Goal: Browse casually

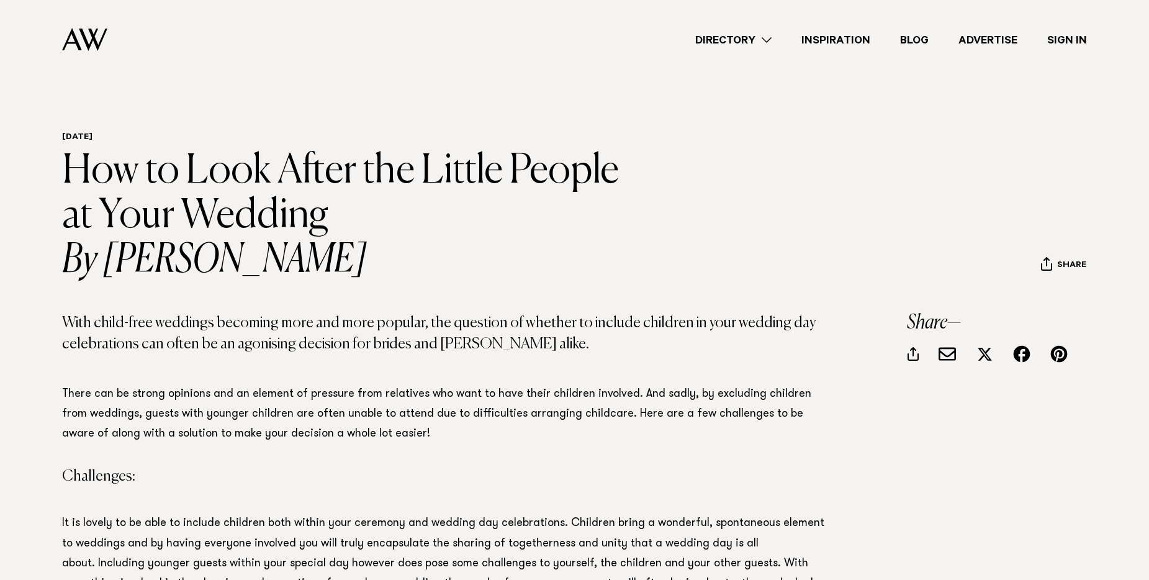
click at [82, 34] on img at bounding box center [84, 39] width 45 height 23
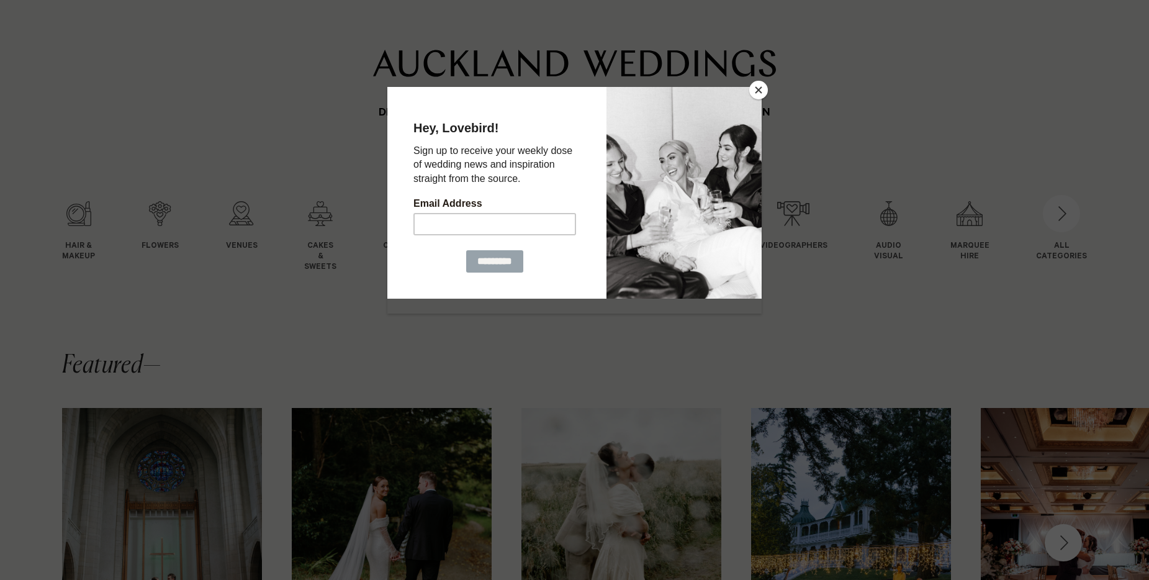
click at [758, 89] on button "Close" at bounding box center [758, 90] width 19 height 19
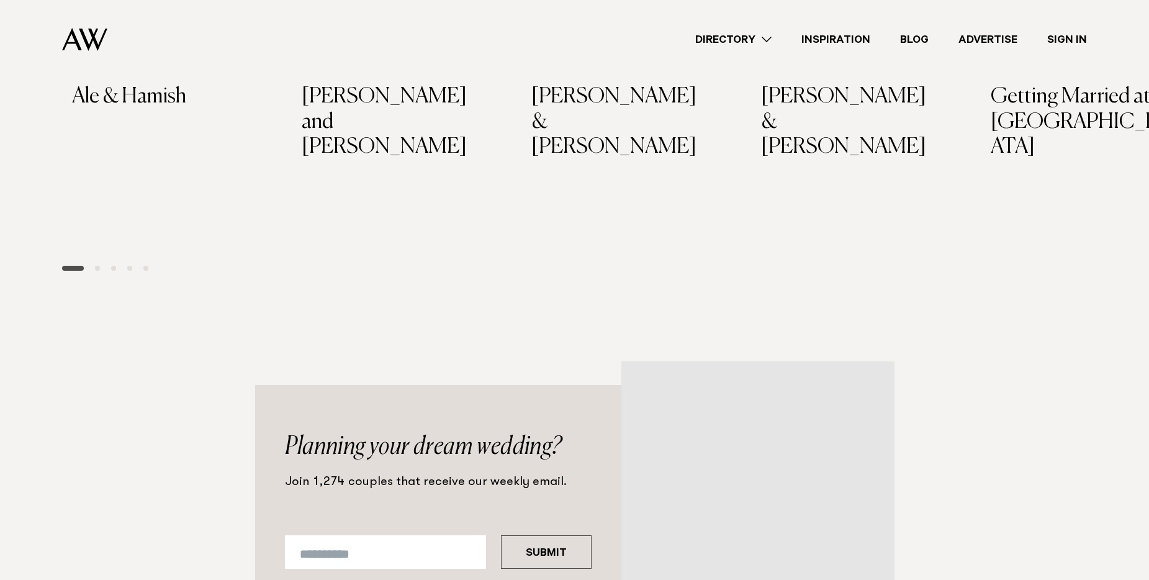
scroll to position [1229, 0]
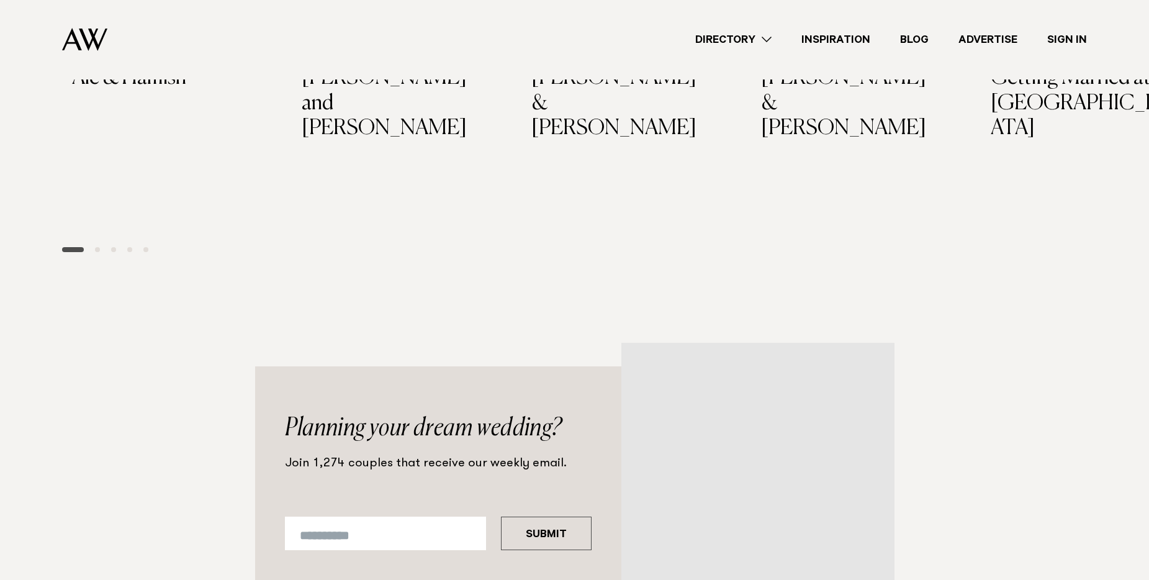
click at [764, 159] on section "Editorial Real Wedding Ale & Hamish Real Wedding Crystal and [PERSON_NAME] Real…" at bounding box center [574, 24] width 1149 height 558
click at [766, 158] on section "Editorial Real Wedding Ale & Hamish Real Wedding Crystal and [PERSON_NAME] Real…" at bounding box center [574, 24] width 1149 height 558
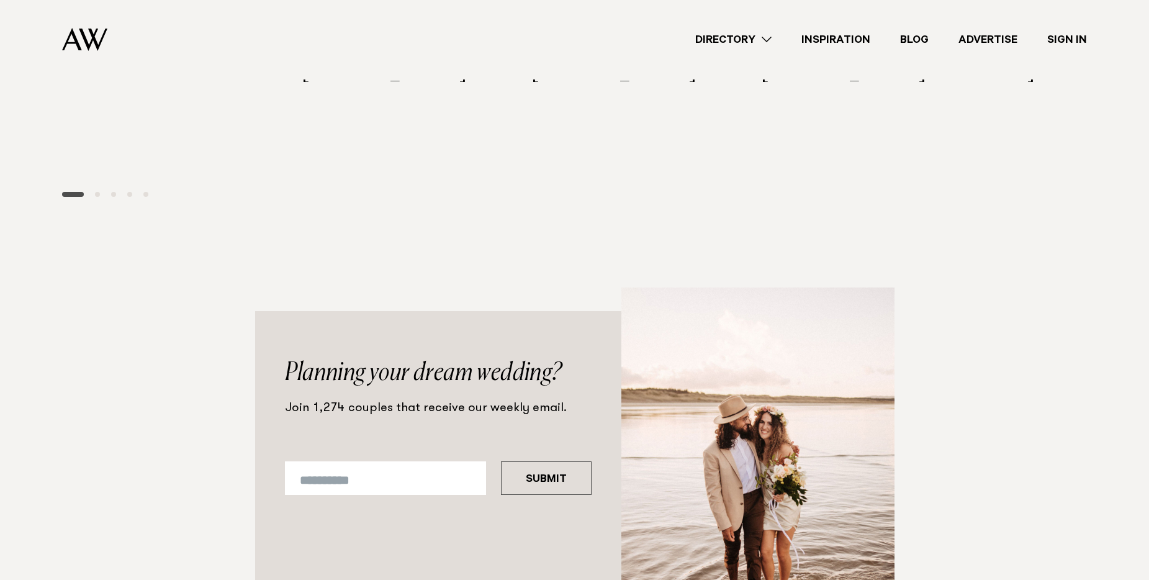
scroll to position [1420, 0]
